Goal: Task Accomplishment & Management: Use online tool/utility

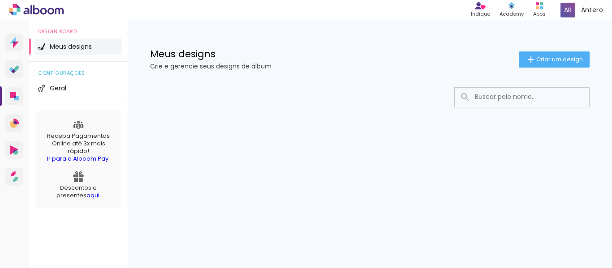
click at [208, 120] on div at bounding box center [370, 124] width 484 height 92
click at [549, 62] on span "Criar um design" at bounding box center [559, 59] width 47 height 6
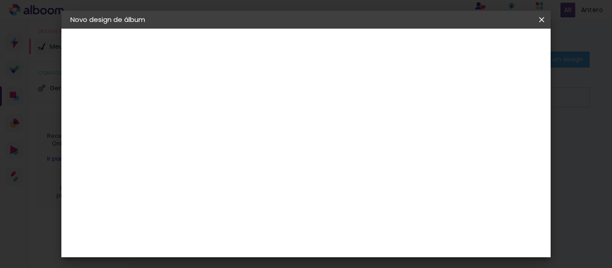
click at [217, 120] on input at bounding box center [217, 120] width 0 height 14
type input "teste"
type paper-input "teste"
click at [0, 0] on slot "Avançar" at bounding box center [0, 0] width 0 height 0
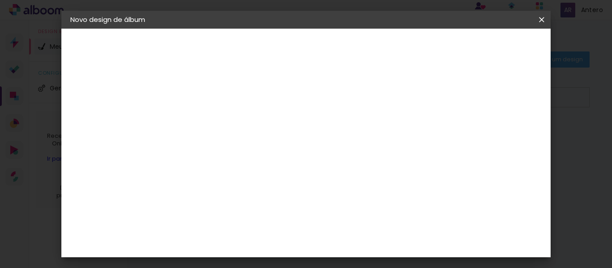
click at [0, 0] on slot "Avançar" at bounding box center [0, 0] width 0 height 0
click at [262, 150] on iron-icon at bounding box center [257, 155] width 11 height 11
click at [0, 0] on slot "Tradicional" at bounding box center [0, 0] width 0 height 0
type input "Tradicional"
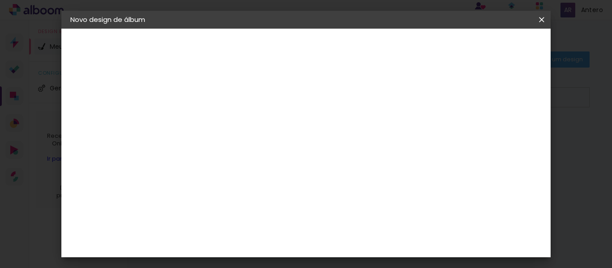
scroll to position [81, 0]
click at [230, 107] on div at bounding box center [224, 106] width 11 height 7
click at [310, 203] on span "10 × 20 cm" at bounding box center [293, 206] width 33 height 18
click at [310, 202] on span "10 × 20 cm" at bounding box center [293, 206] width 33 height 18
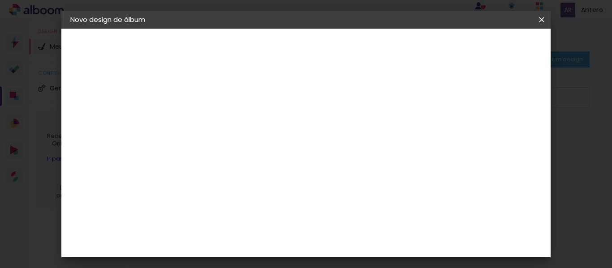
click at [230, 108] on div at bounding box center [224, 106] width 11 height 7
click at [230, 107] on div at bounding box center [224, 106] width 11 height 7
click at [277, 203] on span "10 × 20" at bounding box center [257, 206] width 42 height 18
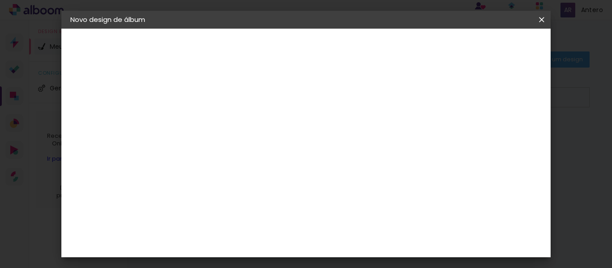
click at [310, 201] on span "10 × 20 cm" at bounding box center [293, 206] width 33 height 18
click at [340, 204] on span "20 × 20 cm" at bounding box center [325, 206] width 30 height 18
click at [228, 203] on iron-icon at bounding box center [225, 205] width 6 height 6
click at [340, 203] on span "20 × 20 cm" at bounding box center [325, 206] width 30 height 18
click at [277, 112] on div "Horizontal" at bounding box center [257, 104] width 42 height 20
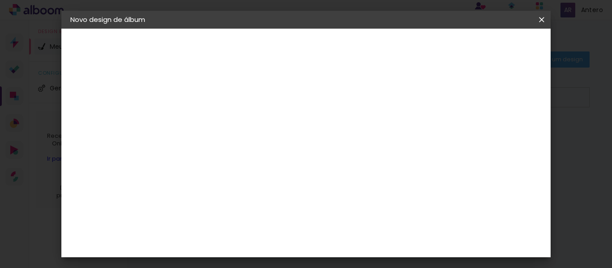
click at [277, 146] on div "Quadrado" at bounding box center [257, 137] width 42 height 21
click at [277, 180] on div "Vertical" at bounding box center [257, 172] width 42 height 23
click at [277, 109] on div "Horizontal" at bounding box center [257, 104] width 42 height 20
click at [310, 206] on span "10 × 20 cm" at bounding box center [293, 206] width 33 height 18
click at [0, 0] on slot "Avançar" at bounding box center [0, 0] width 0 height 0
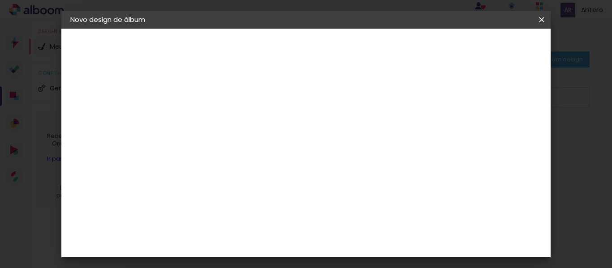
scroll to position [20, 0]
click at [0, 0] on slot "Voltar" at bounding box center [0, 0] width 0 height 0
click at [266, 186] on div "Escolha o tamanho" at bounding box center [240, 205] width 52 height 42
click at [266, 184] on div "Escolha o tamanho" at bounding box center [240, 205] width 52 height 42
click at [262, 150] on iron-icon at bounding box center [257, 155] width 11 height 11
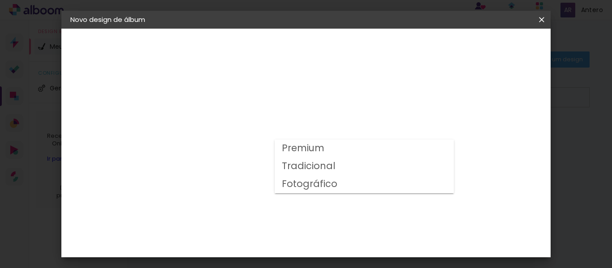
click at [0, 0] on slot "Fotográfico" at bounding box center [0, 0] width 0 height 0
type input "Fotográfico"
click at [310, 197] on span "21 × 30 cm" at bounding box center [293, 203] width 33 height 18
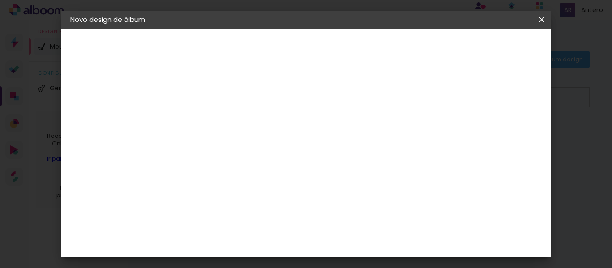
click at [363, 53] on paper-button "Avançar" at bounding box center [341, 47] width 44 height 15
click at [381, 47] on span "Iniciar design" at bounding box center [370, 50] width 21 height 13
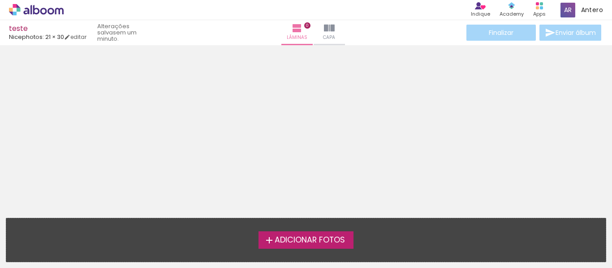
click at [284, 240] on span "Adicionar Fotos" at bounding box center [309, 240] width 70 height 8
click at [0, 0] on input "file" at bounding box center [0, 0] width 0 height 0
